Goal: Find contact information: Find contact information

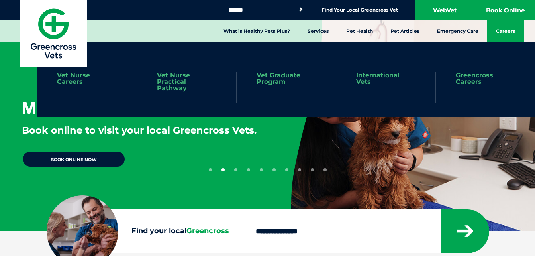
click at [508, 27] on link "Careers" at bounding box center [505, 31] width 37 height 22
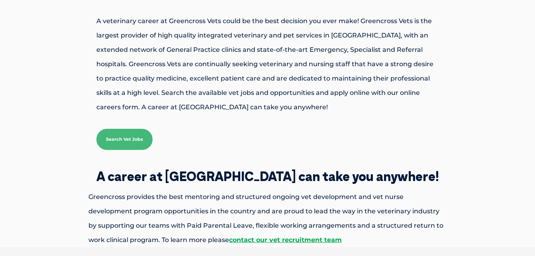
scroll to position [95, 0]
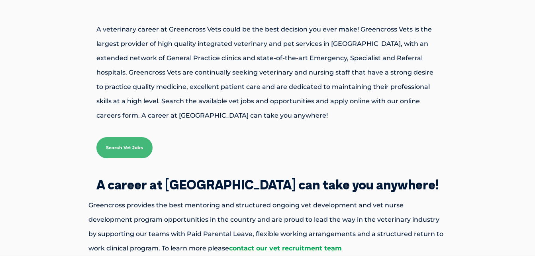
click at [120, 147] on link "Search Vet Jobs" at bounding box center [124, 147] width 56 height 21
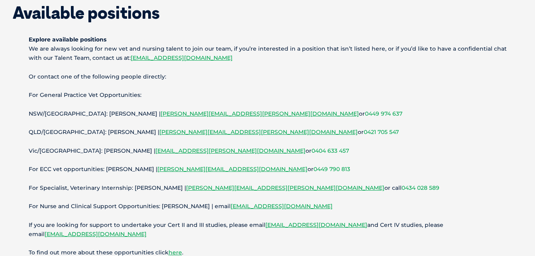
scroll to position [84, 0]
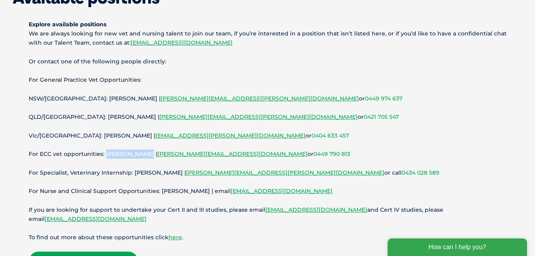
drag, startPoint x: 144, startPoint y: 152, endPoint x: 104, endPoint y: 155, distance: 40.7
click at [104, 155] on p "For ECC vet opportunities: Prachi Sawant | Prachi.Sawant@gxltd.com.au or 0449 7…" at bounding box center [268, 153] width 478 height 9
